Goal: Task Accomplishment & Management: Use online tool/utility

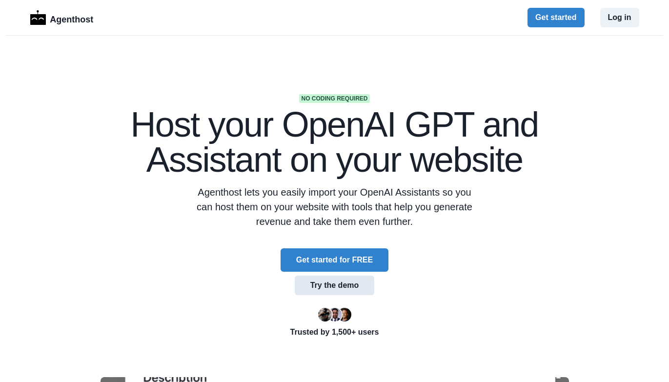
click at [344, 287] on button "Try the demo" at bounding box center [335, 286] width 80 height 20
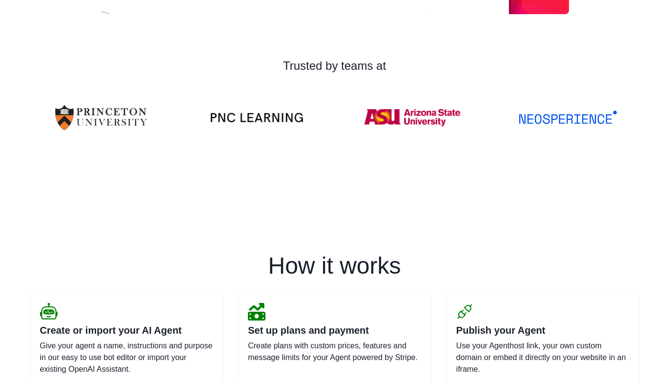
scroll to position [681, 0]
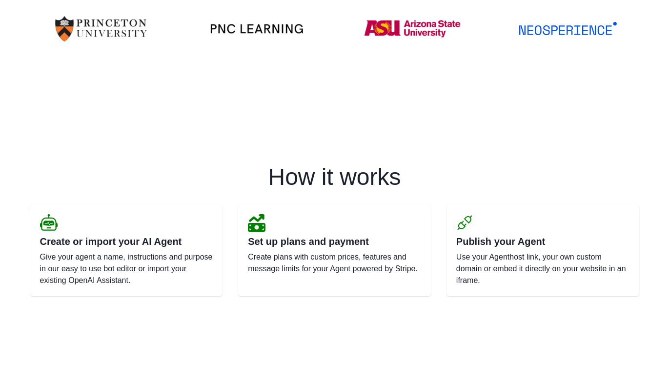
click at [121, 244] on h2 "Create or import your AI Agent" at bounding box center [126, 242] width 173 height 12
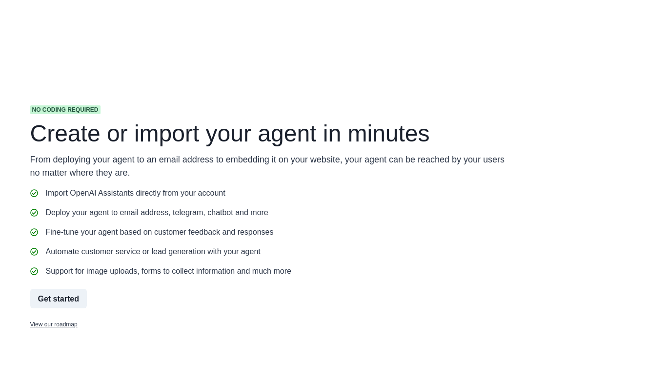
scroll to position [983, 0]
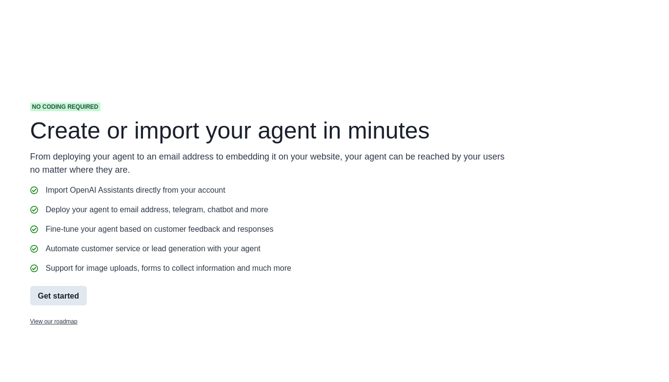
click at [68, 305] on button "Get started" at bounding box center [58, 296] width 57 height 20
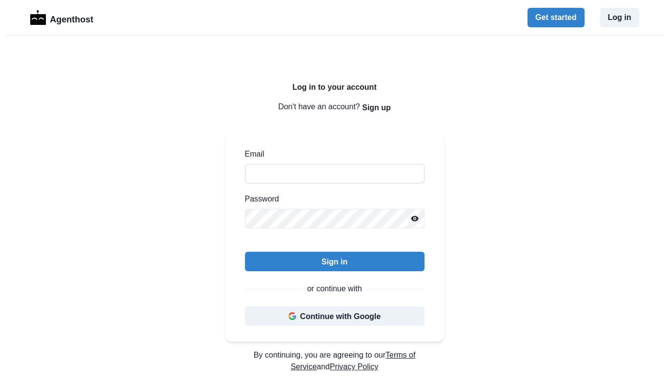
click at [279, 170] on input "Email" at bounding box center [334, 174] width 179 height 20
click at [377, 103] on button "Sign up" at bounding box center [376, 108] width 29 height 20
click at [331, 315] on button "Continue with Google" at bounding box center [334, 316] width 179 height 20
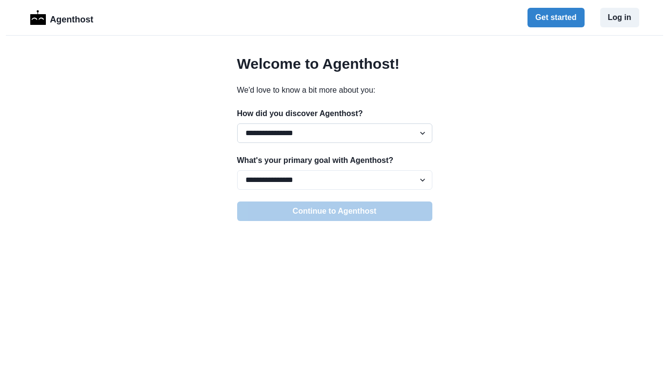
click at [322, 130] on select "**********" at bounding box center [334, 133] width 195 height 20
select select "******"
click at [331, 181] on select "**********" at bounding box center [334, 180] width 195 height 20
select select "**********"
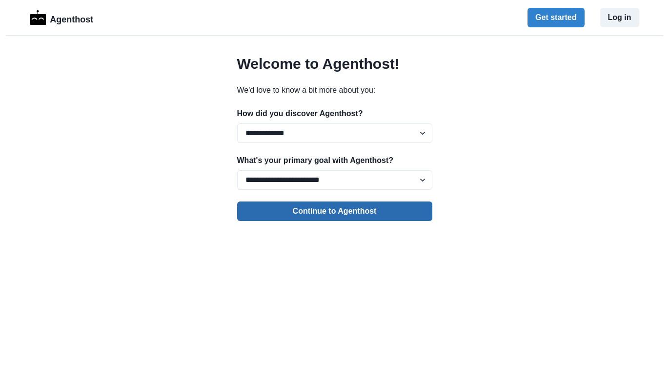
click at [333, 215] on button "Continue to Agenthost" at bounding box center [334, 211] width 195 height 20
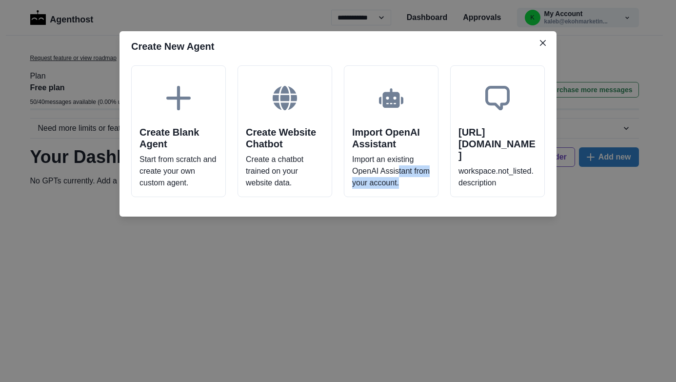
drag, startPoint x: 397, startPoint y: 165, endPoint x: 339, endPoint y: 200, distance: 68.1
click at [339, 200] on div "Create Blank Agent Start from scratch and create your own custom agent. Create …" at bounding box center [337, 138] width 437 height 155
click at [338, 203] on div "Create Blank Agent Start from scratch and create your own custom agent. Create …" at bounding box center [337, 138] width 437 height 155
click at [546, 45] on button "Close" at bounding box center [543, 43] width 16 height 16
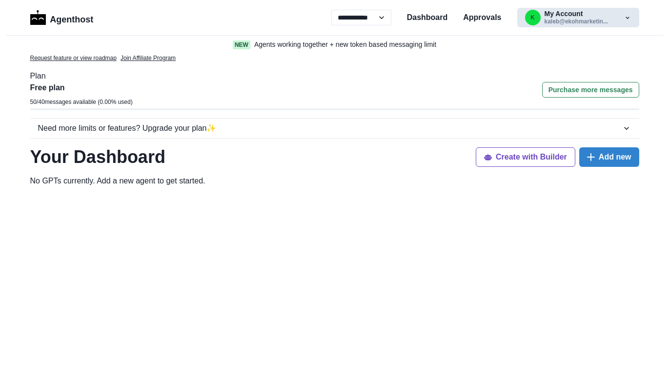
click at [591, 17] on button "k My Account kaleb@ekohmarketin..." at bounding box center [578, 18] width 122 height 20
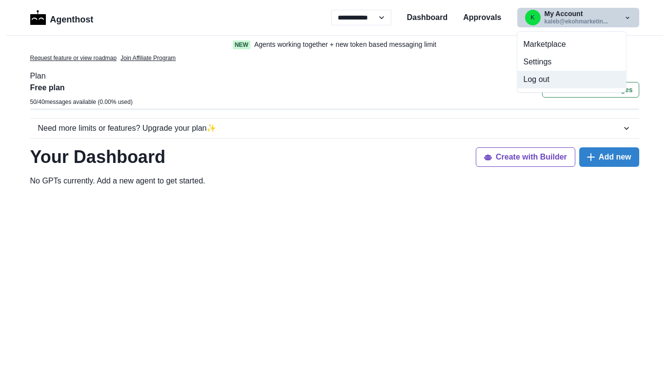
click at [538, 79] on button "Log out" at bounding box center [571, 80] width 108 height 18
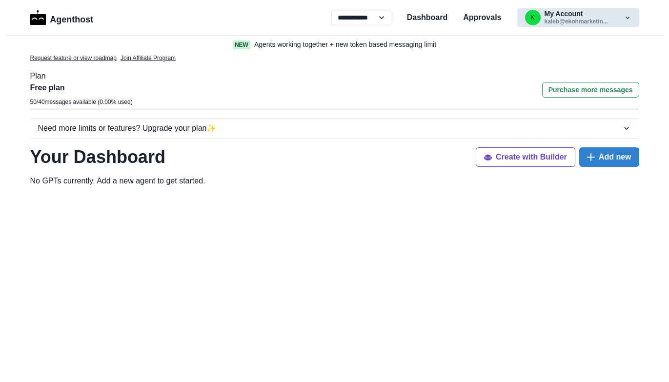
click at [615, 20] on button "k My Account kaleb@ekohmarketin..." at bounding box center [578, 18] width 122 height 20
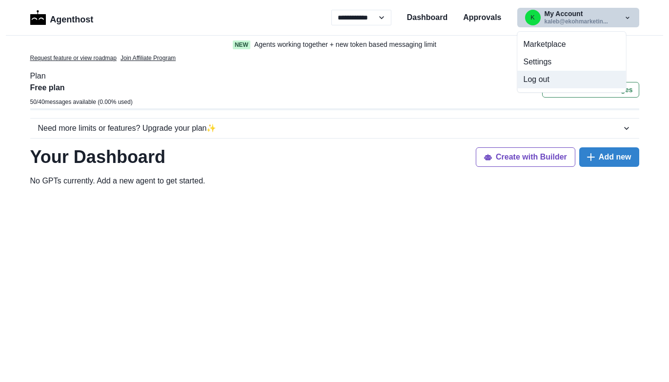
click at [530, 80] on button "Log out" at bounding box center [571, 80] width 108 height 18
